Goal: Information Seeking & Learning: Understand process/instructions

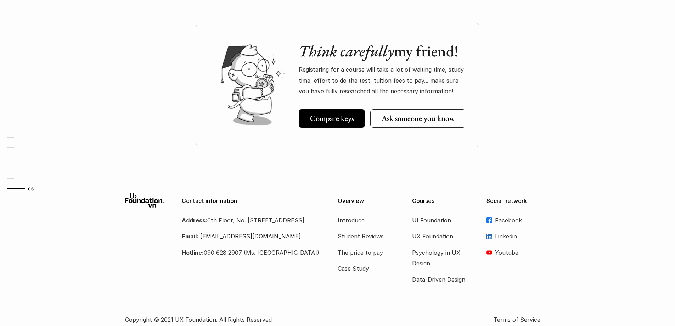
scroll to position [2197, 0]
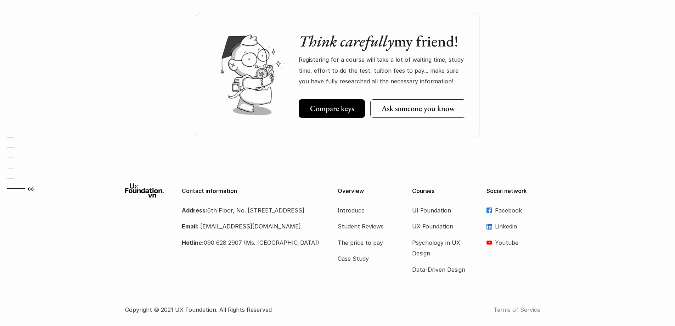
click at [515, 311] on font "Terms of Service" at bounding box center [516, 309] width 47 height 7
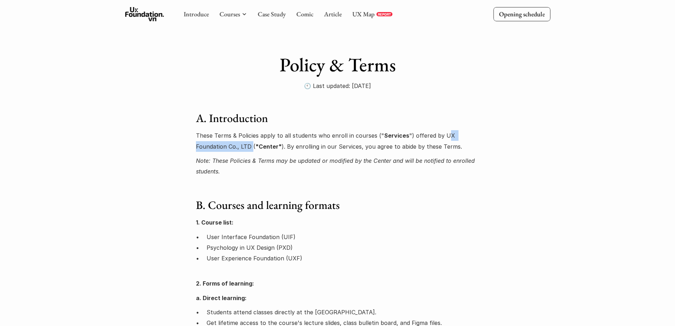
drag, startPoint x: 442, startPoint y: 135, endPoint x: 250, endPoint y: 147, distance: 193.1
click at [250, 147] on font "") offered by UX Foundation Co., LTD (" at bounding box center [326, 141] width 261 height 18
copy font "UX Foundation Co., LTD"
